Goal: Task Accomplishment & Management: Manage account settings

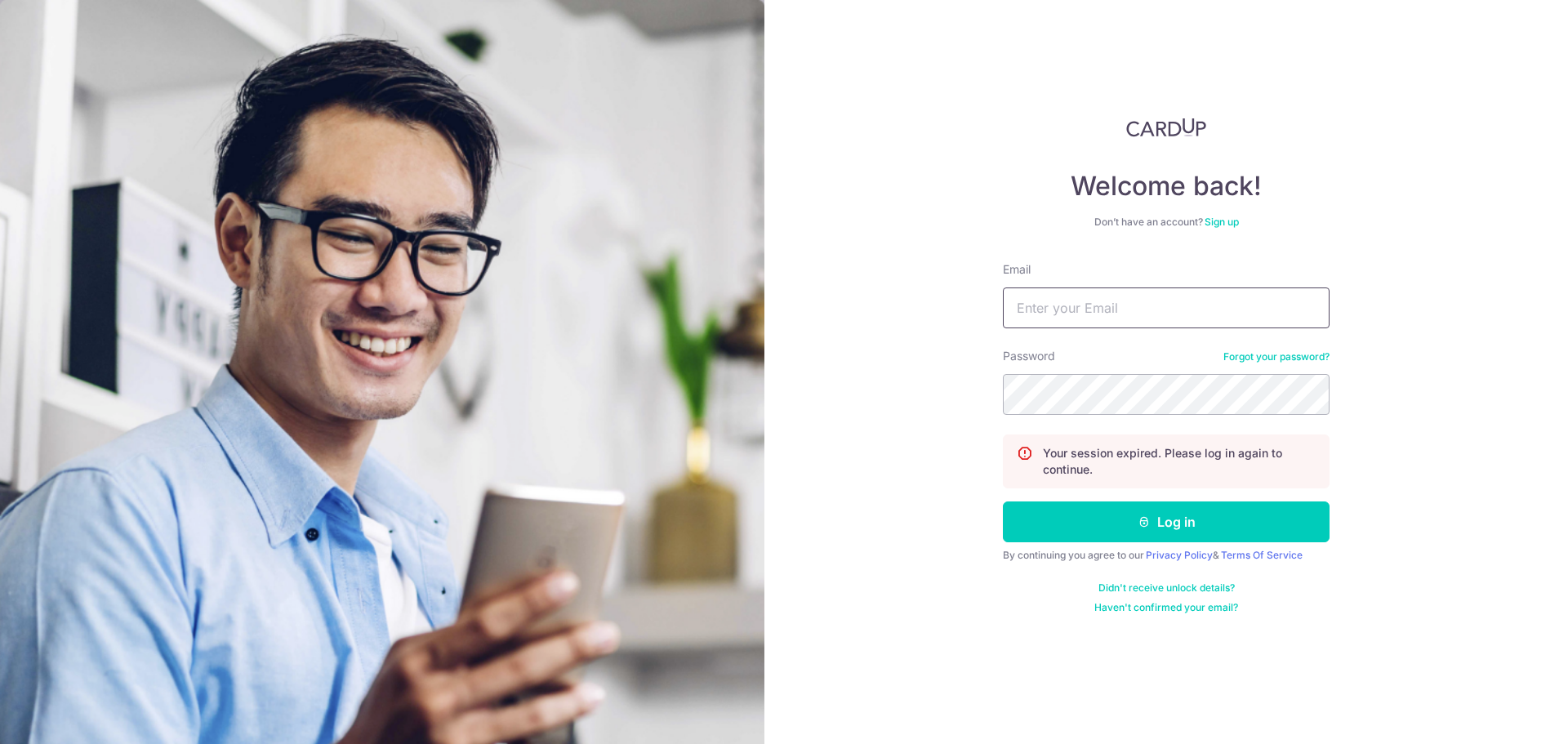
click at [1158, 298] on input "Email" at bounding box center [1166, 308] width 326 height 41
type input "[EMAIL_ADDRESS][DOMAIN_NAME]"
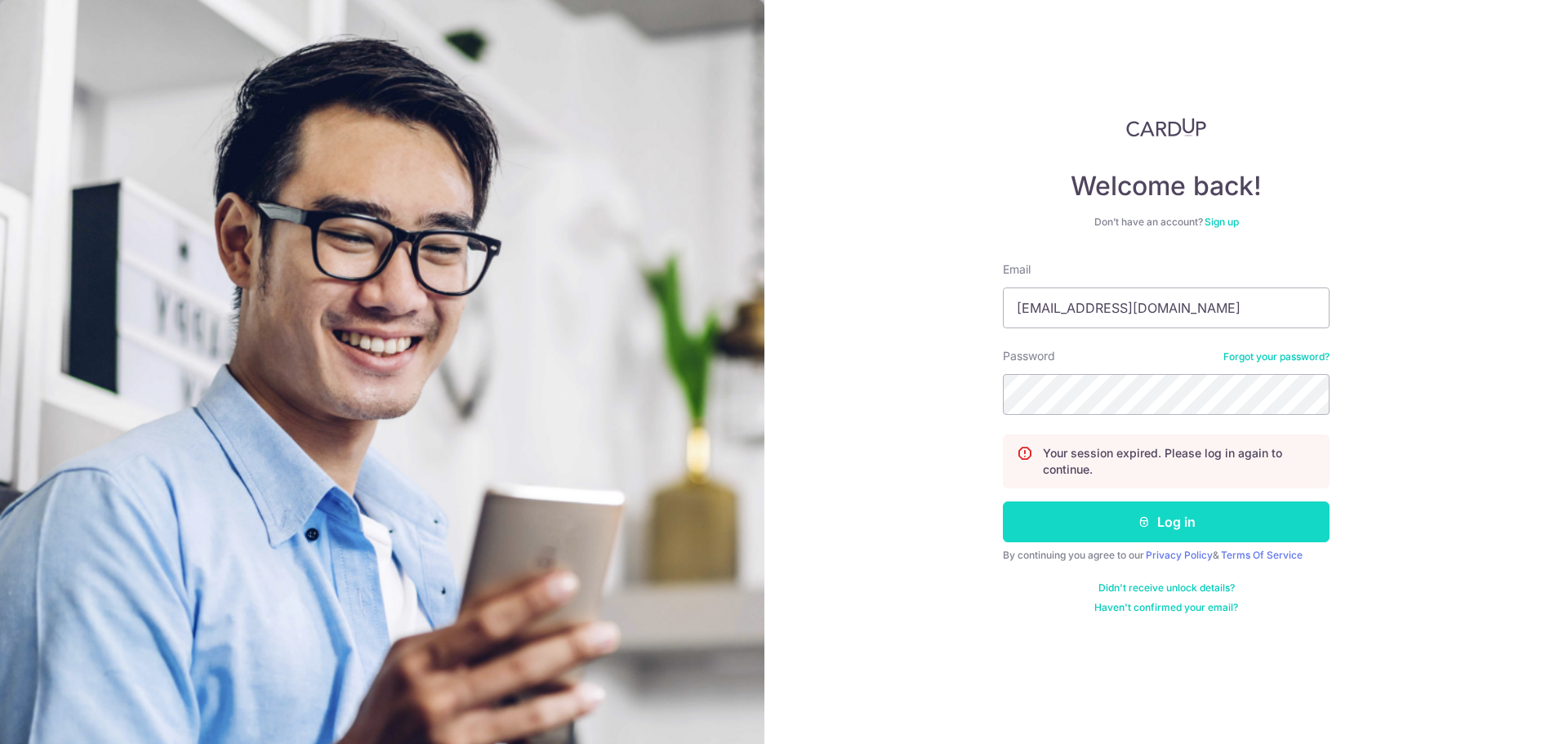
click at [1107, 534] on button "Log in" at bounding box center [1166, 522] width 326 height 41
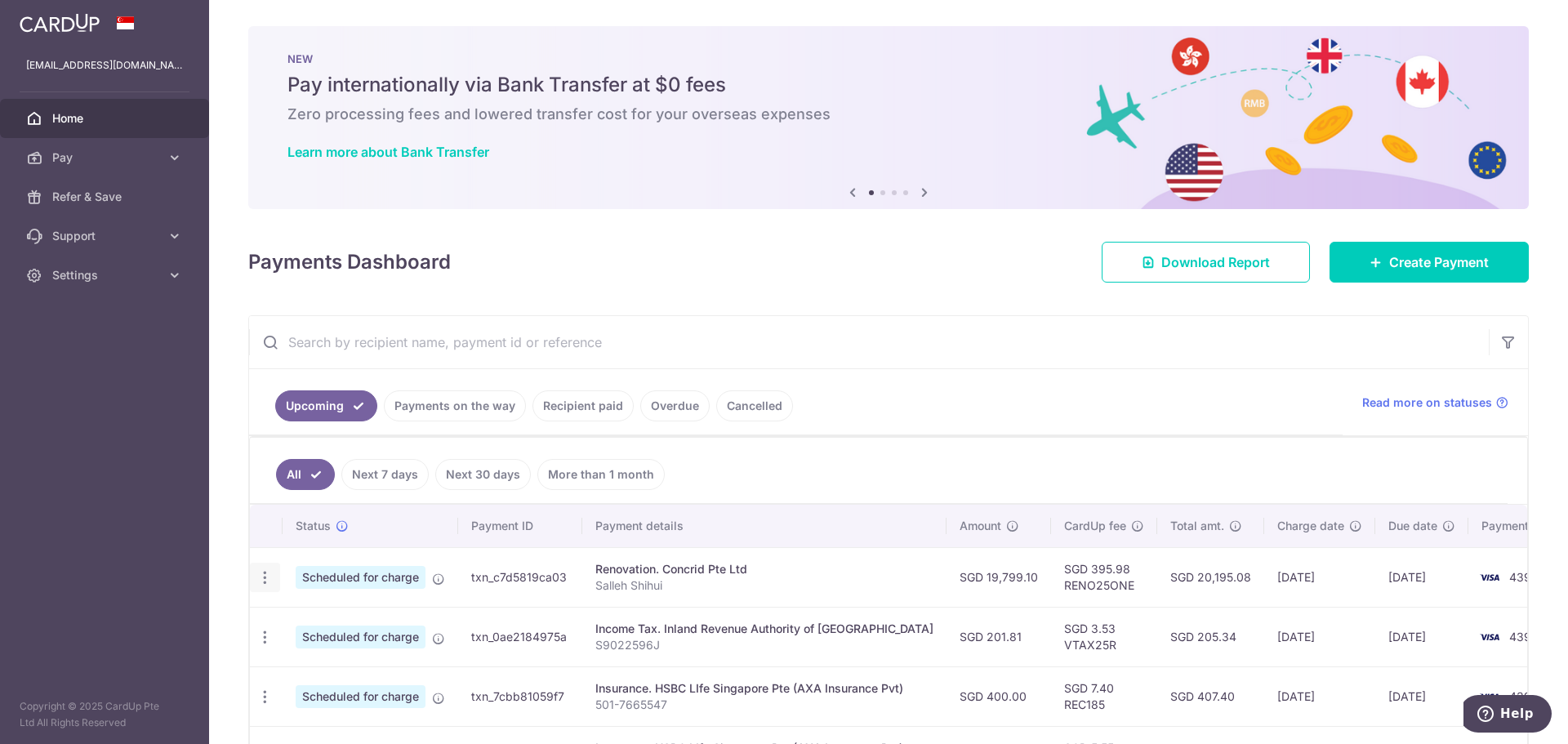
click at [258, 575] on icon "button" at bounding box center [264, 577] width 17 height 17
click at [260, 572] on icon "button" at bounding box center [264, 577] width 17 height 17
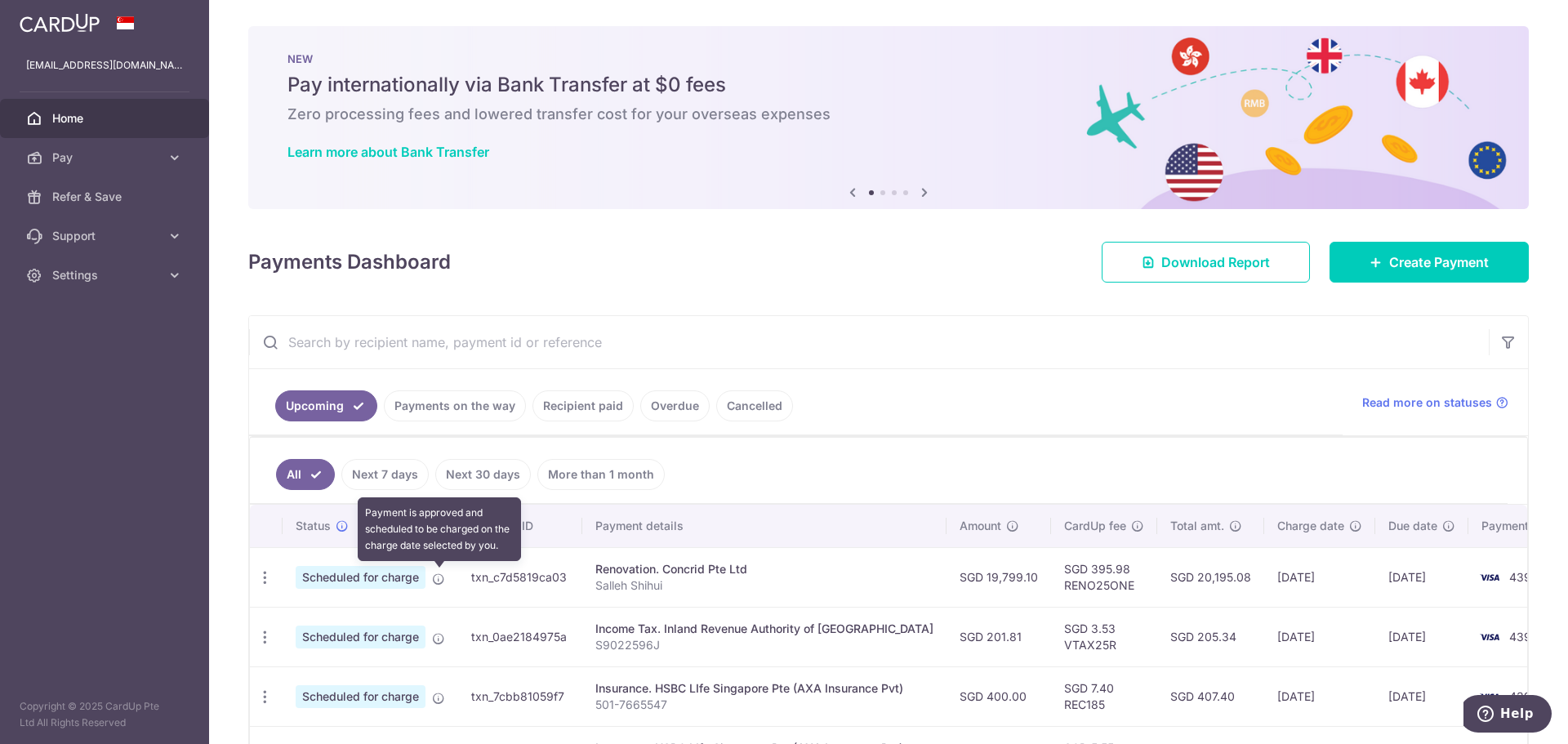
click at [442, 583] on icon at bounding box center [438, 579] width 13 height 13
